Goal: Book appointment/travel/reservation

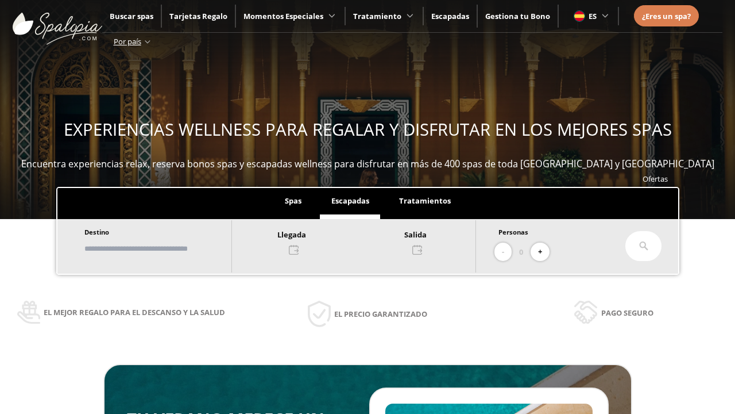
click at [162, 248] on input "text" at bounding box center [152, 248] width 143 height 20
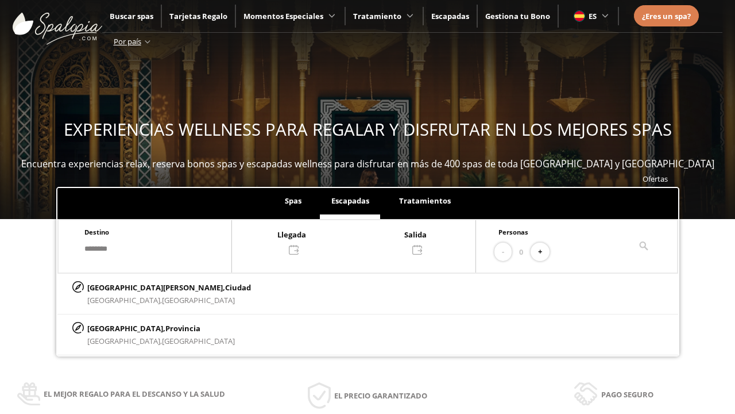
click at [365, 241] on div at bounding box center [354, 241] width 244 height 28
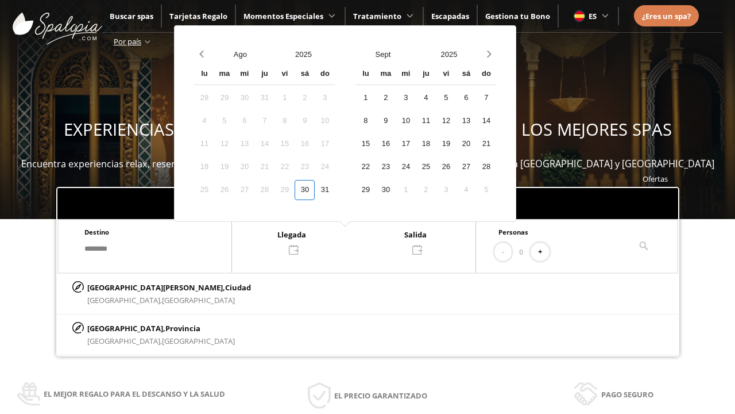
click at [376, 98] on div "1" at bounding box center [366, 98] width 20 height 20
click at [396, 98] on div "2" at bounding box center [386, 98] width 20 height 20
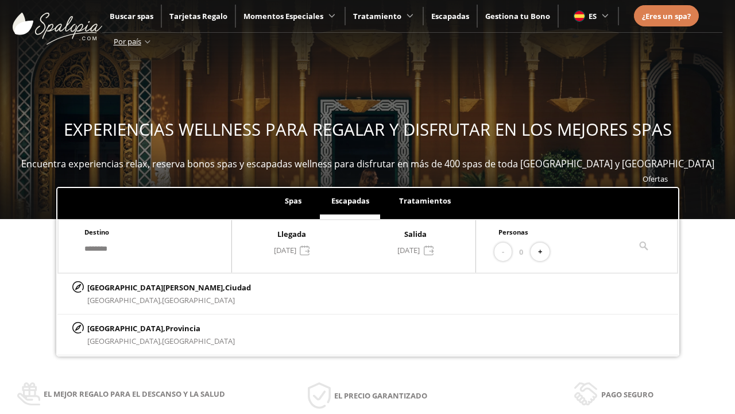
click at [544, 252] on button "+" at bounding box center [540, 251] width 19 height 19
click at [144, 287] on p "[GEOGRAPHIC_DATA][PERSON_NAME], [GEOGRAPHIC_DATA]" at bounding box center [169, 287] width 164 height 13
type input "**********"
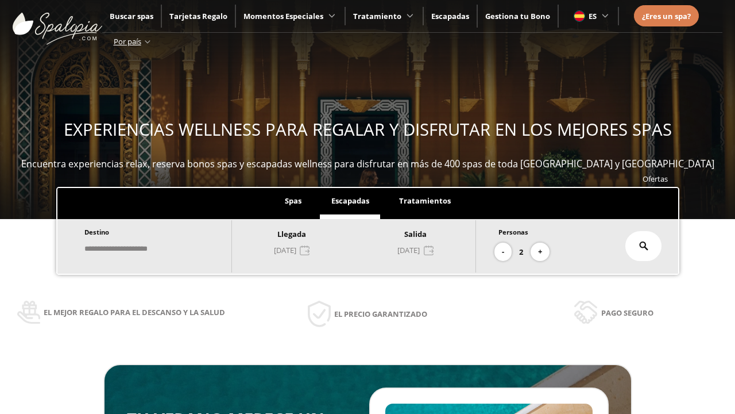
click at [644, 246] on icon at bounding box center [643, 245] width 9 height 9
